Goal: Information Seeking & Learning: Learn about a topic

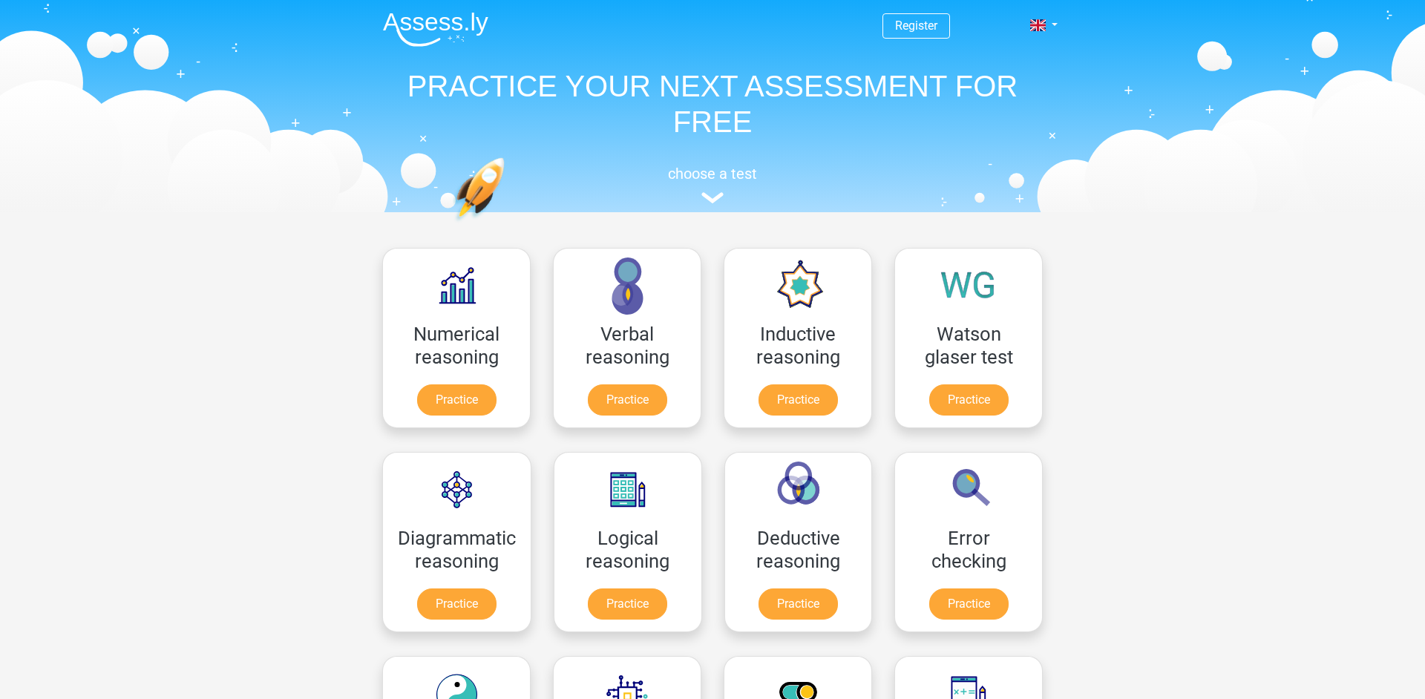
click at [1233, 174] on header "Register Nederlands English" at bounding box center [712, 106] width 1425 height 212
click at [474, 411] on link "Practice" at bounding box center [456, 403] width 83 height 33
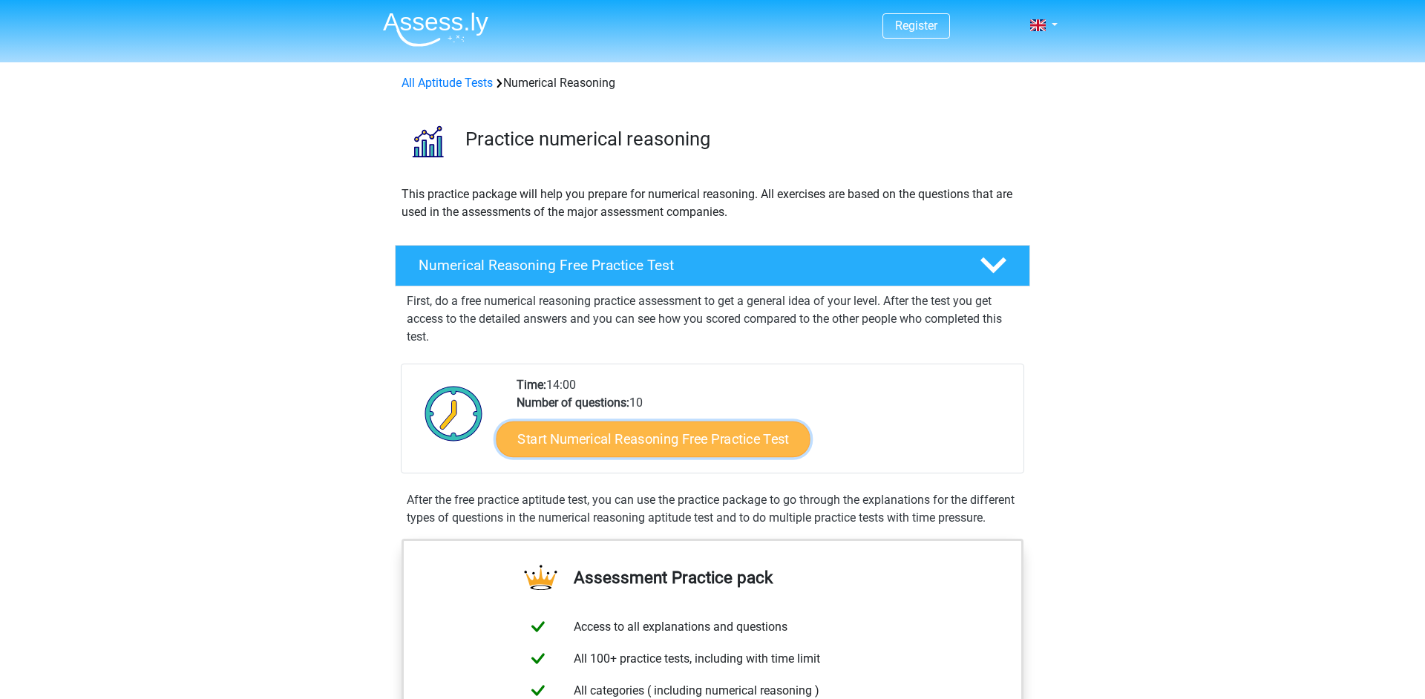
click at [635, 445] on link "Start Numerical Reasoning Free Practice Test" at bounding box center [654, 439] width 314 height 36
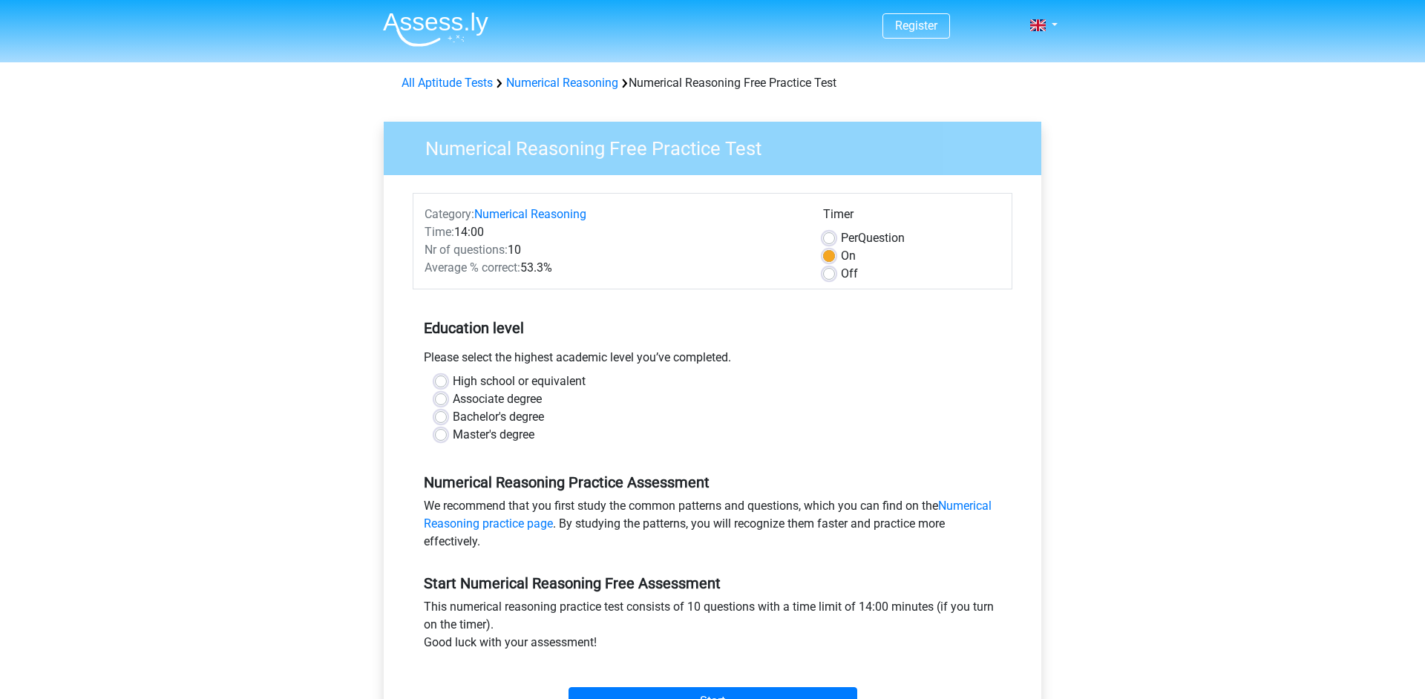
click at [511, 420] on label "Bachelor's degree" at bounding box center [498, 417] width 91 height 18
click at [447, 420] on input "Bachelor's degree" at bounding box center [441, 415] width 12 height 15
radio input "true"
